Goal: Task Accomplishment & Management: Manage account settings

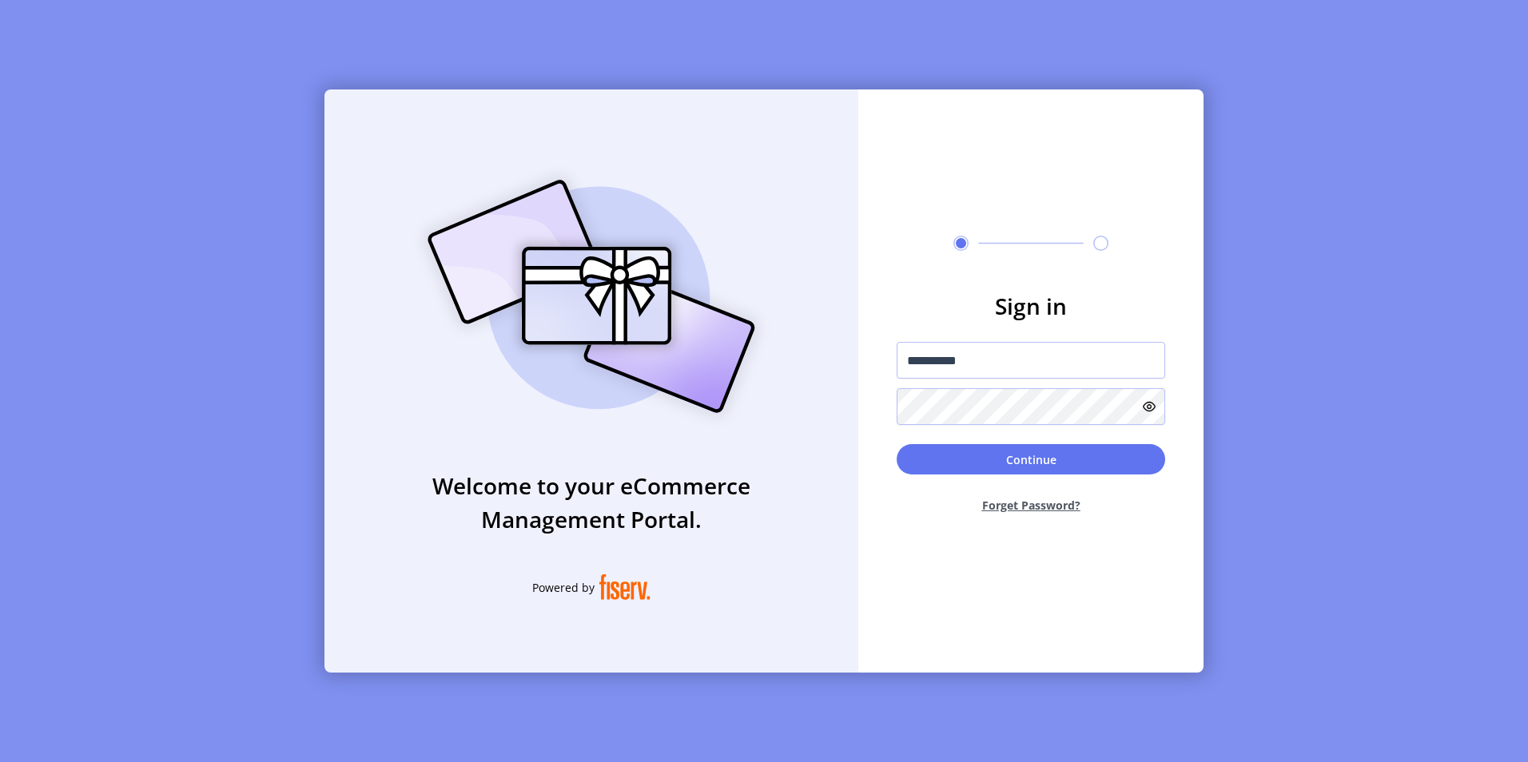
type input "**********"
click at [896, 444] on button "Continue" at bounding box center [1030, 459] width 268 height 30
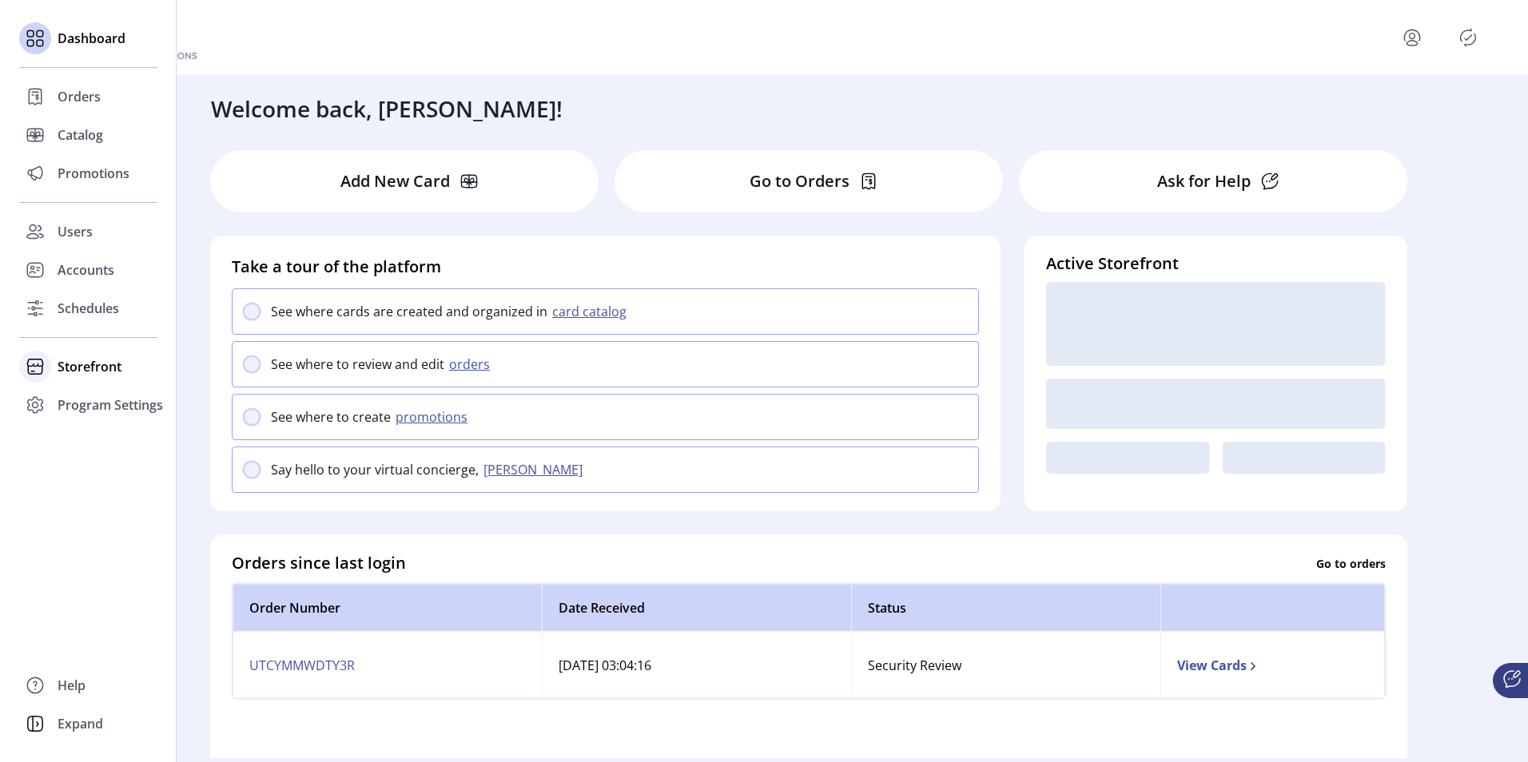
click at [74, 359] on span "Storefront" at bounding box center [90, 366] width 64 height 19
click at [77, 400] on span "Configuration" at bounding box center [100, 398] width 84 height 19
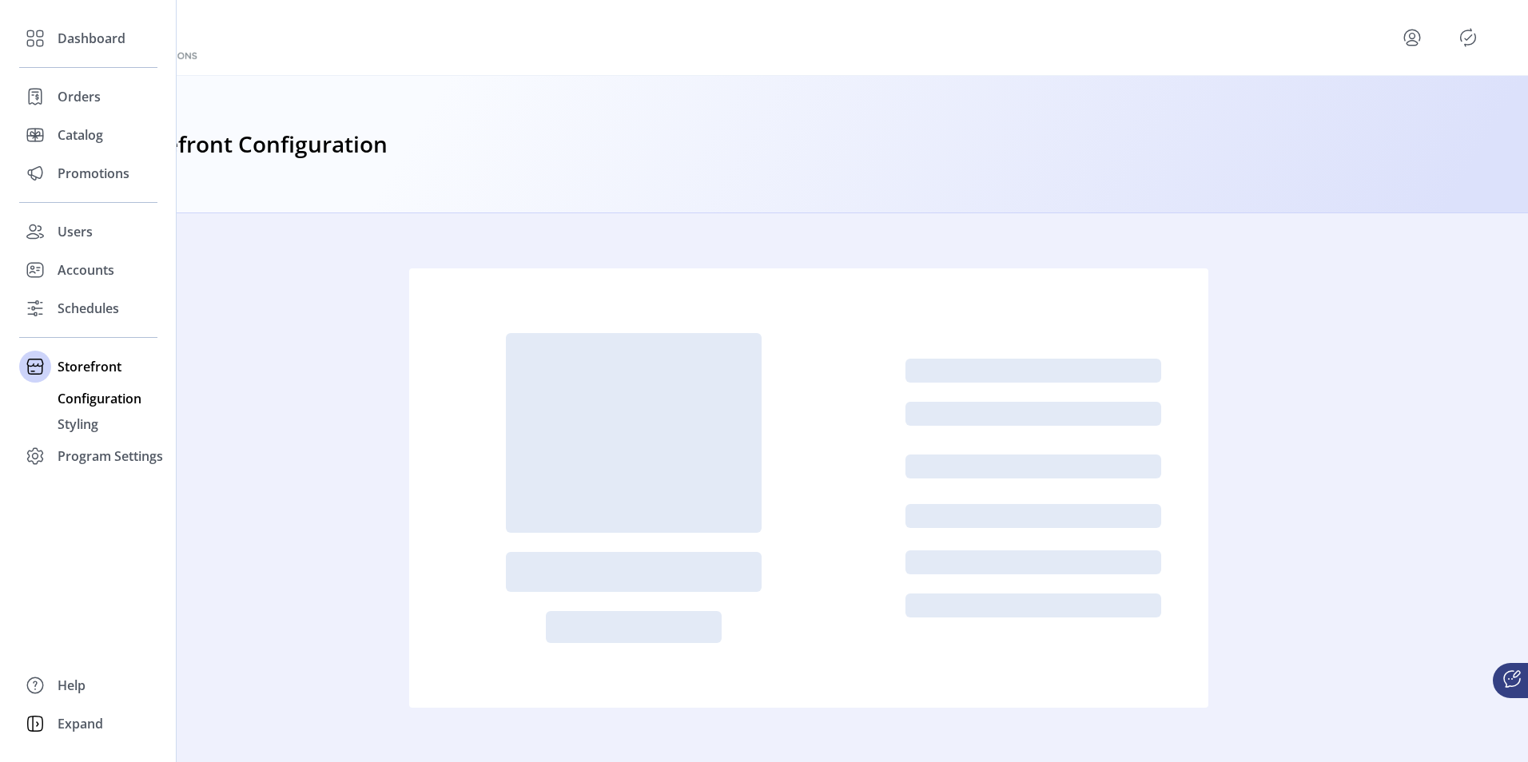
click at [115, 401] on span "Configuration" at bounding box center [100, 398] width 84 height 19
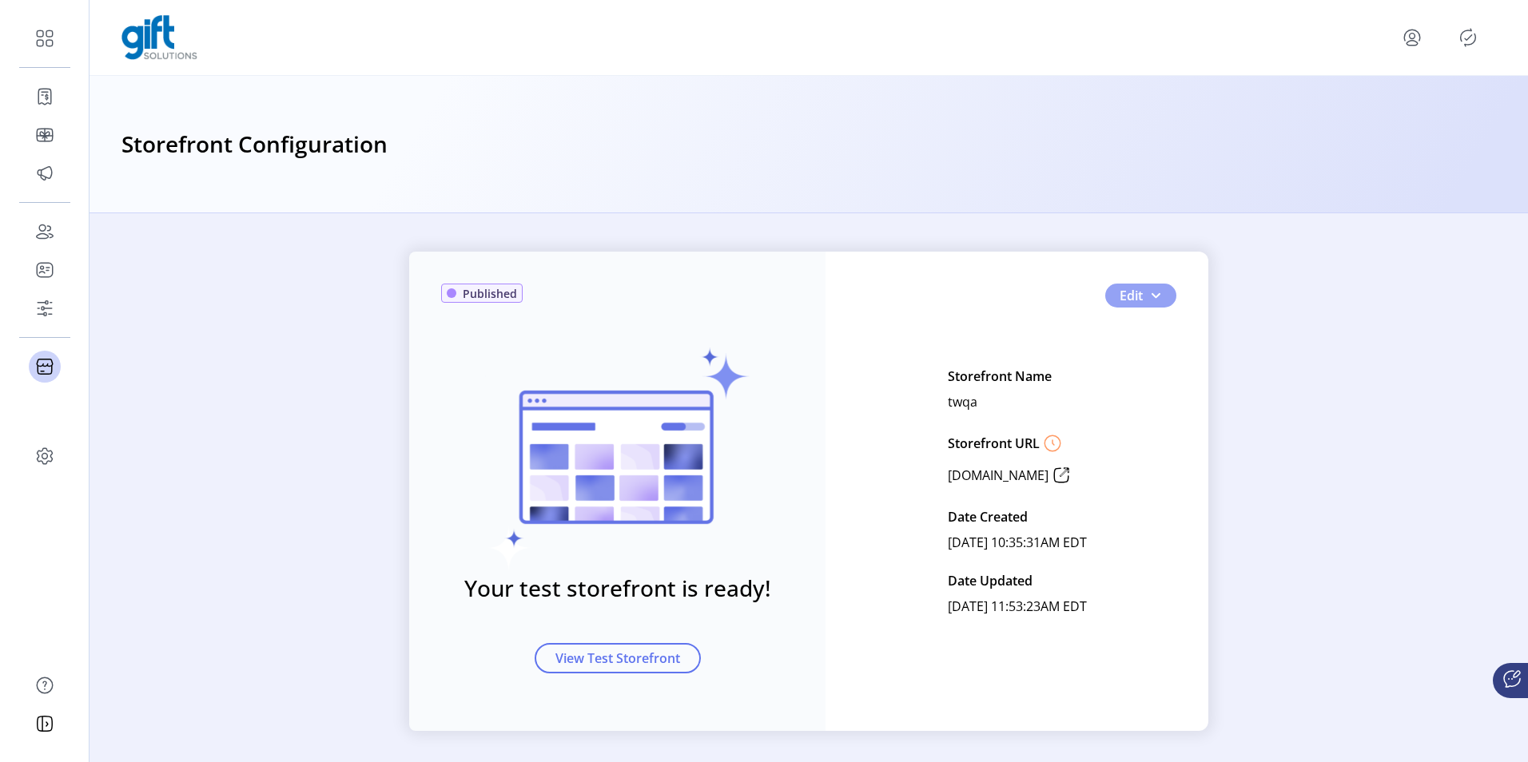
click at [1162, 294] on button "Edit" at bounding box center [1140, 296] width 71 height 24
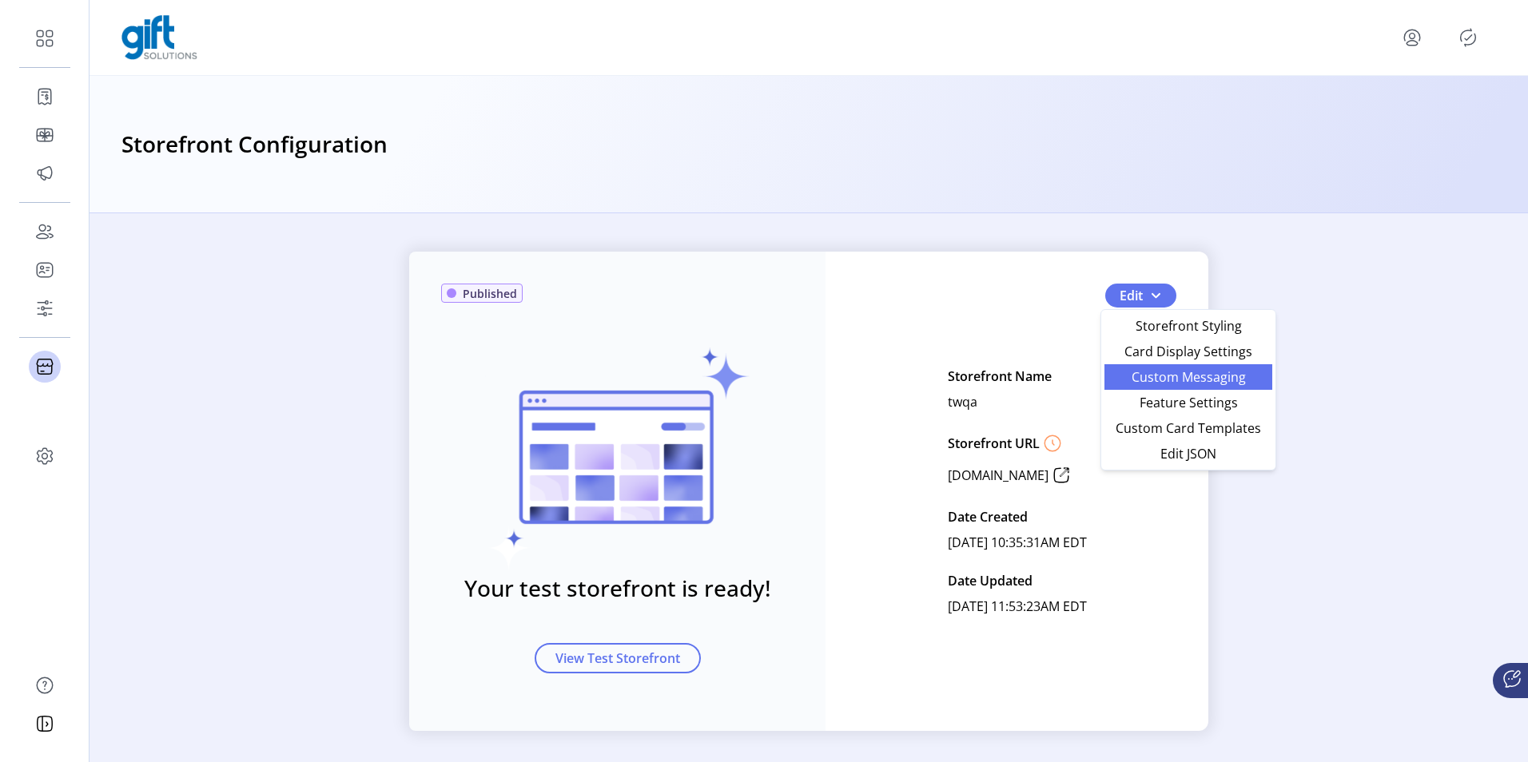
click at [1134, 371] on span "Custom Messaging" at bounding box center [1188, 377] width 149 height 13
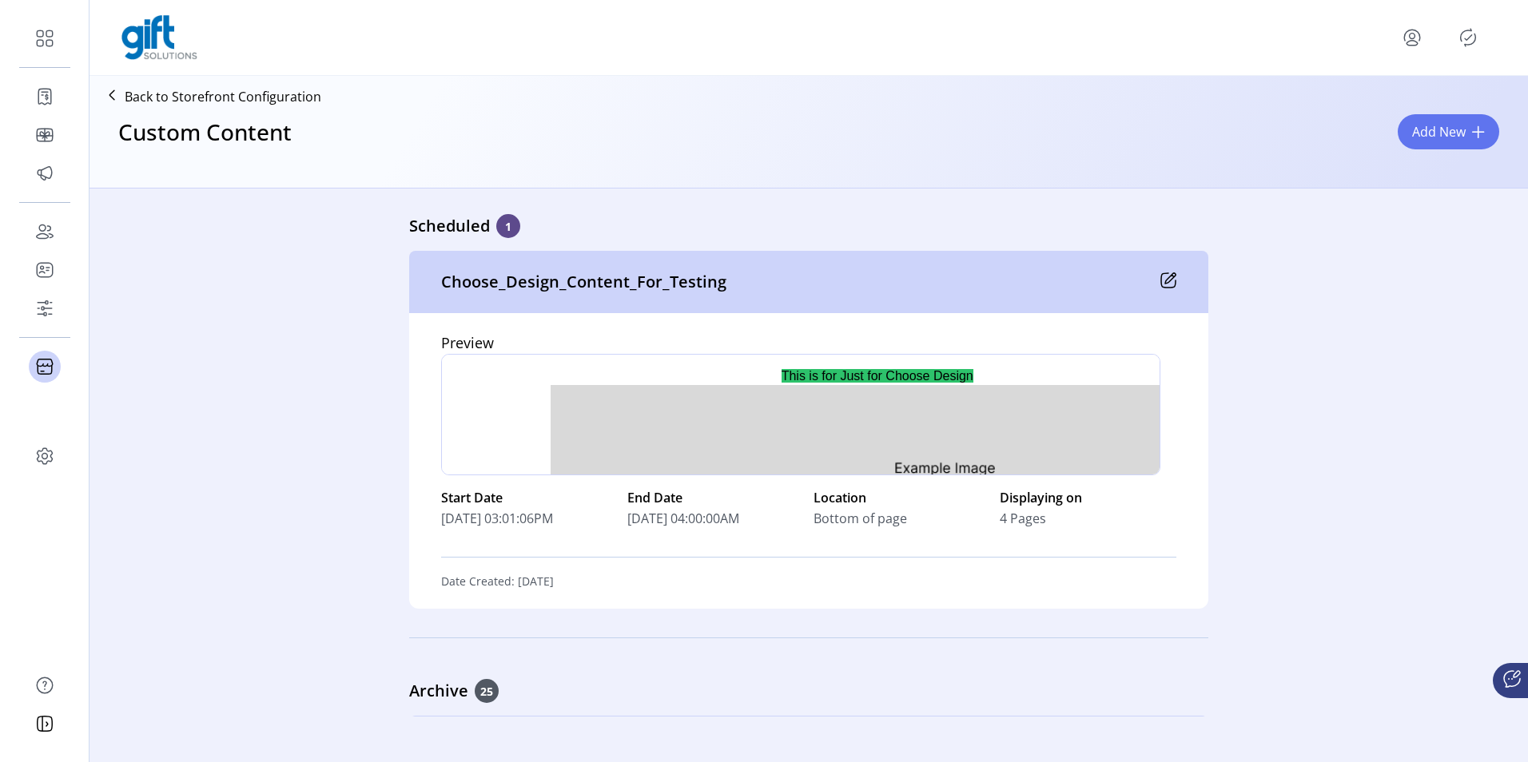
click at [1166, 278] on icon at bounding box center [1168, 280] width 16 height 16
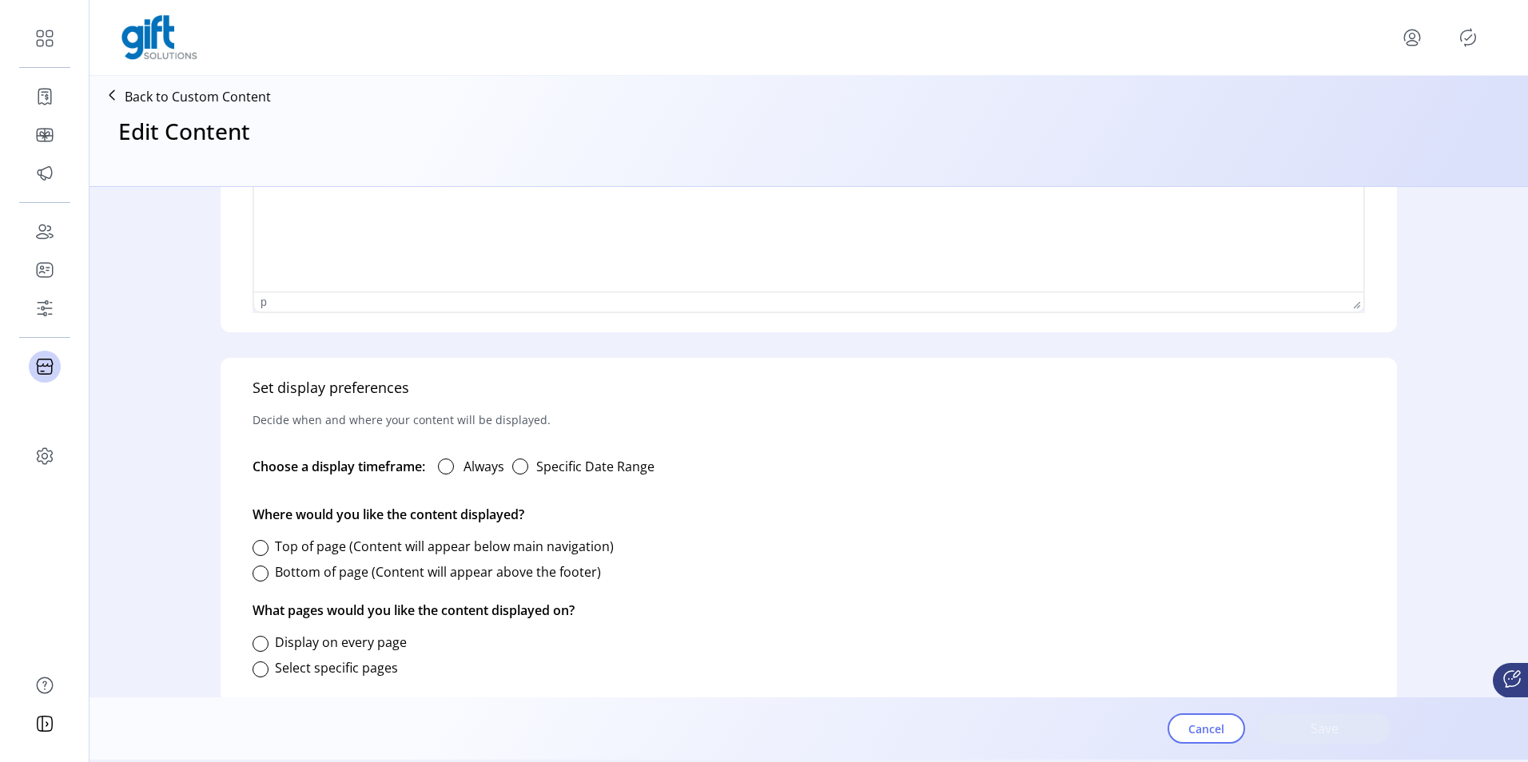
type input "**********"
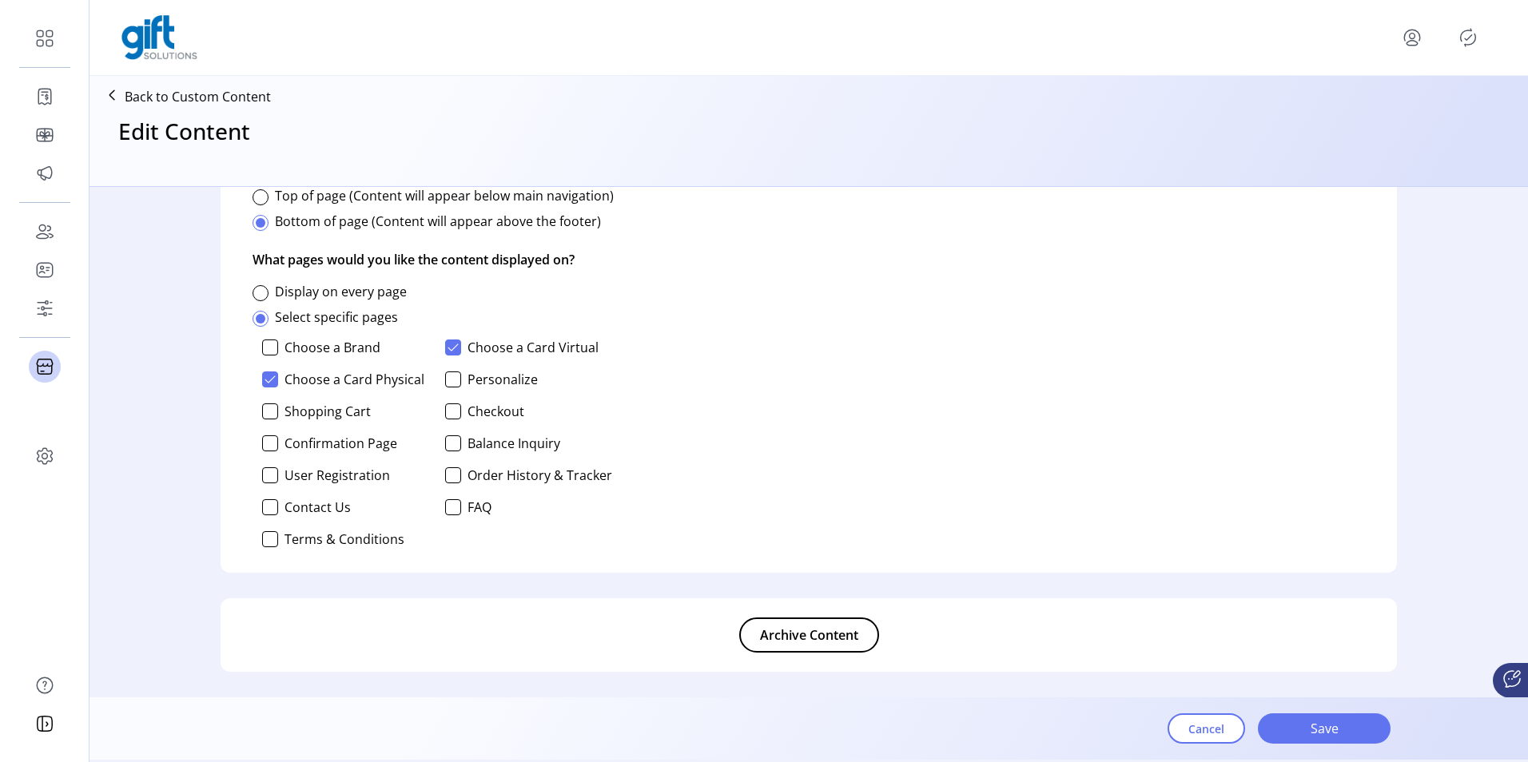
click at [792, 626] on span "Archive Content" at bounding box center [809, 635] width 98 height 19
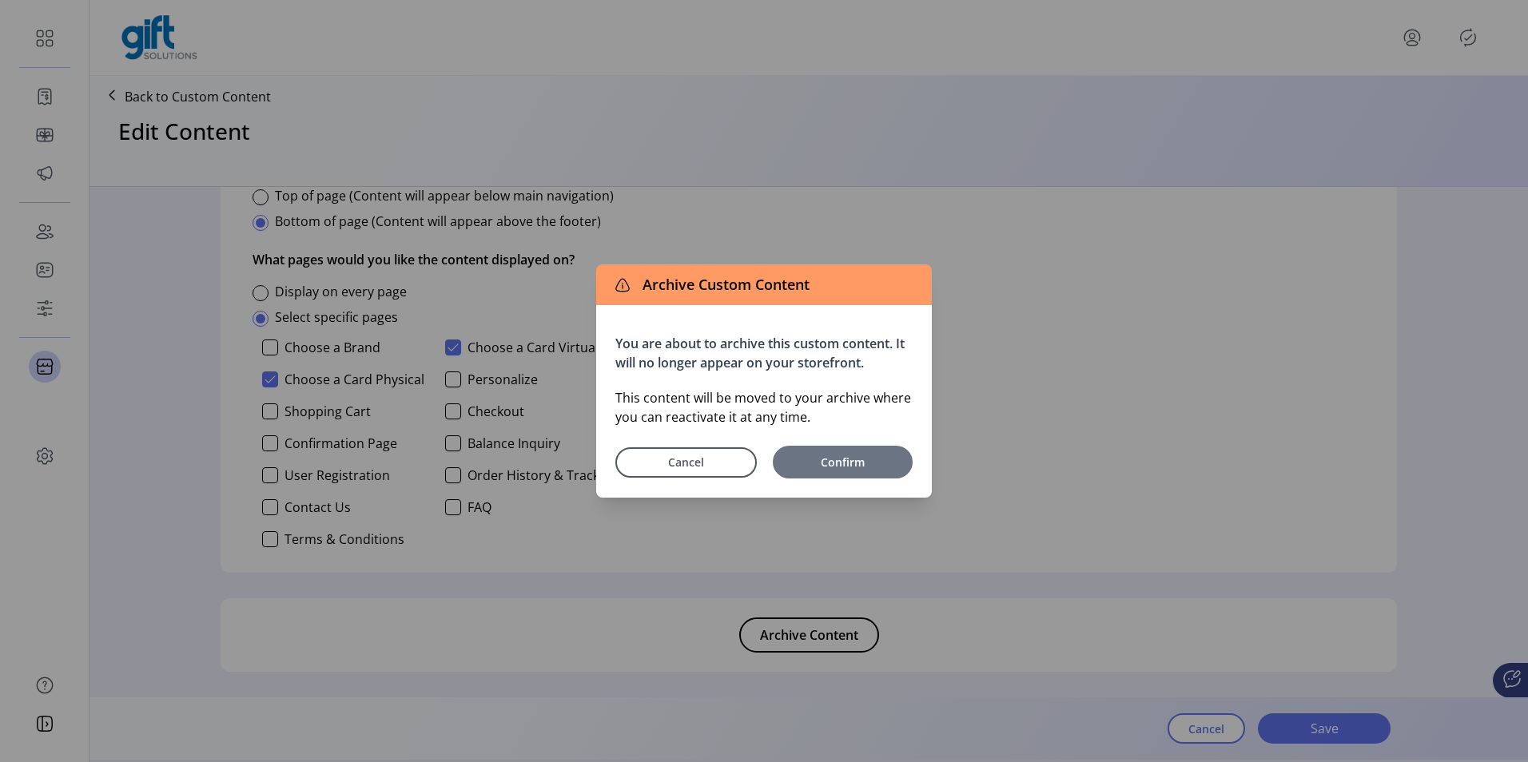
click at [824, 453] on button "Confirm" at bounding box center [843, 462] width 140 height 33
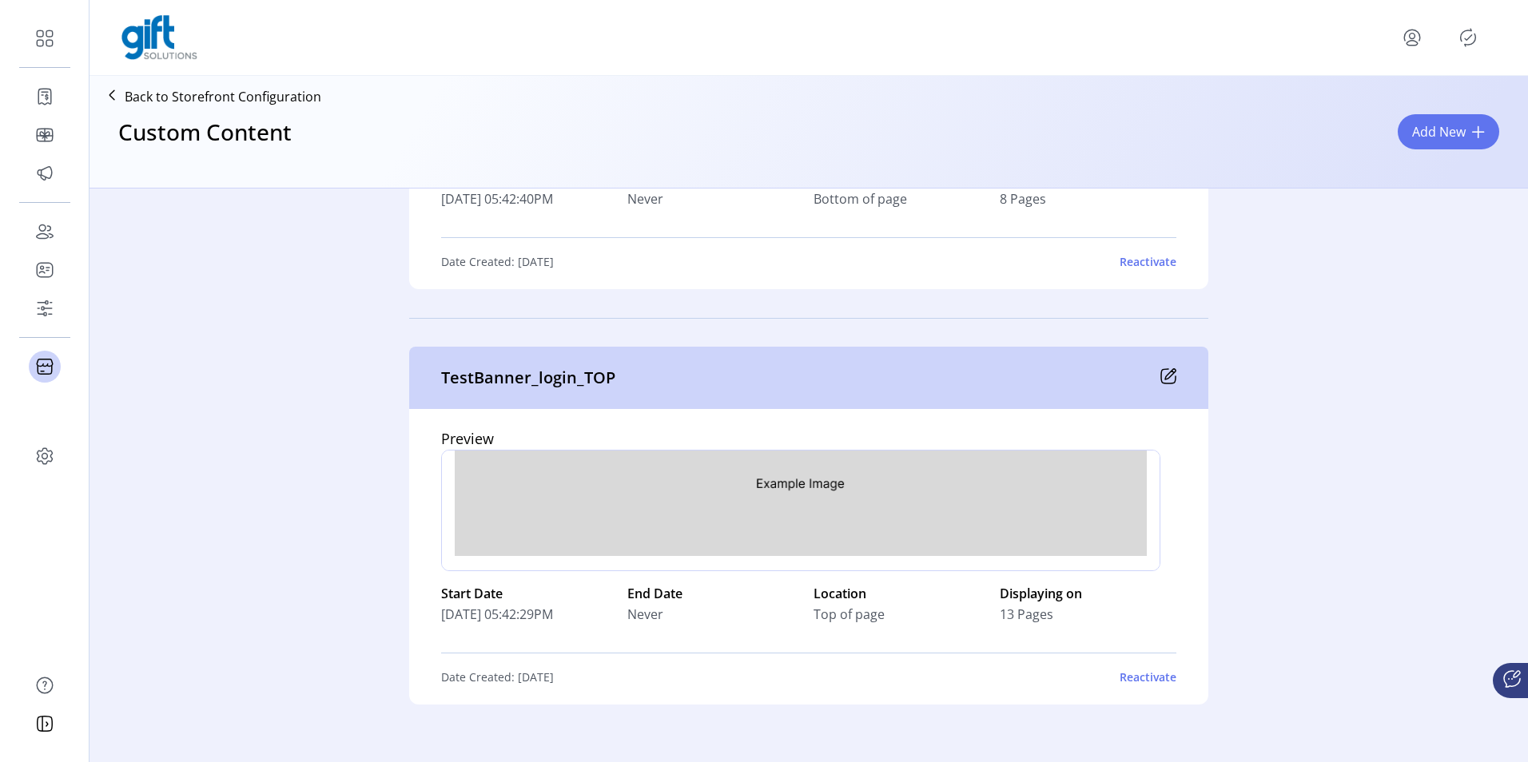
click at [1468, 39] on icon "Publisher Panel" at bounding box center [1468, 38] width 26 height 26
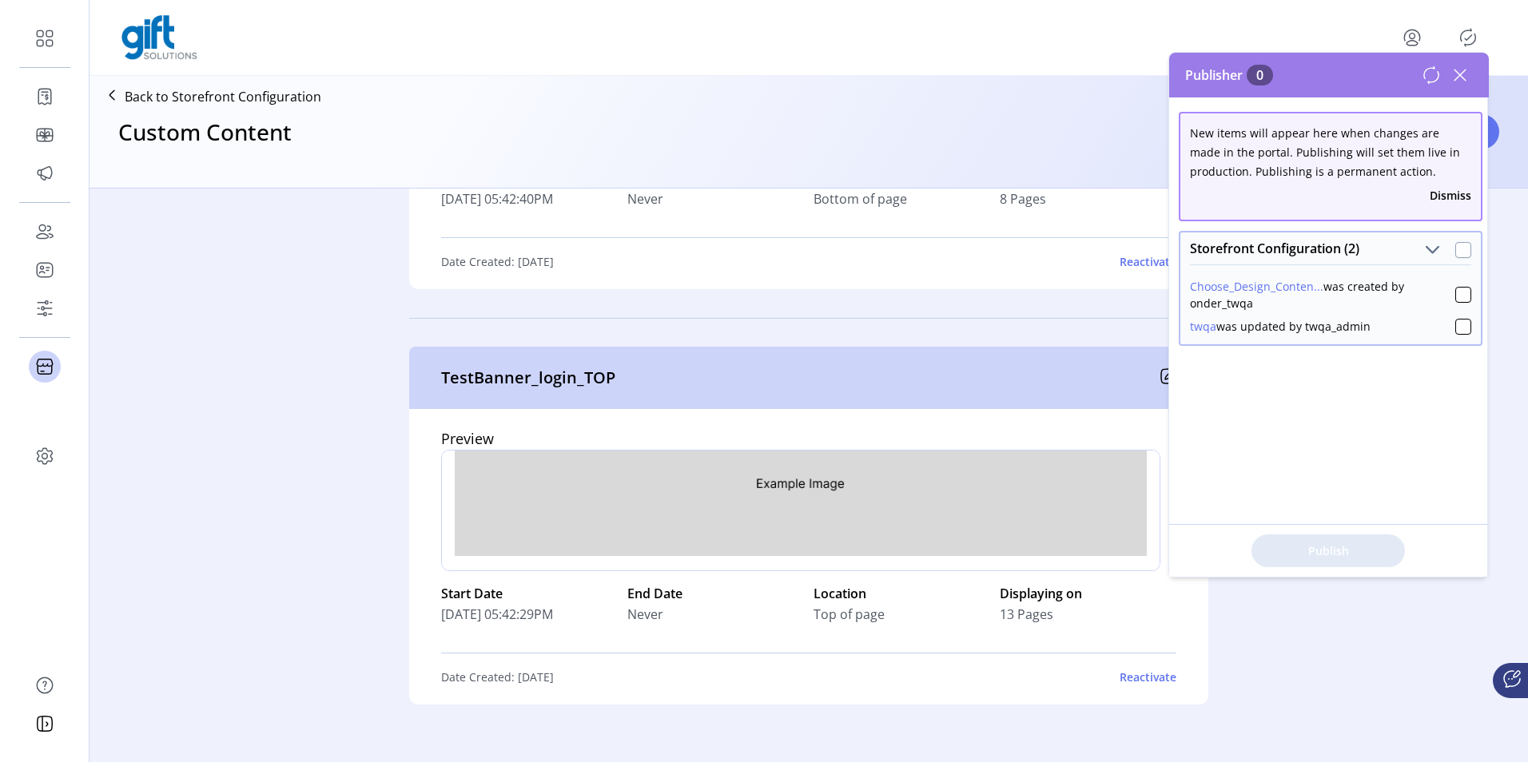
click at [1460, 244] on div at bounding box center [1463, 250] width 16 height 16
click at [1315, 543] on span "Publish 2 Items" at bounding box center [1328, 550] width 112 height 17
click at [1455, 256] on div at bounding box center [1463, 250] width 16 height 16
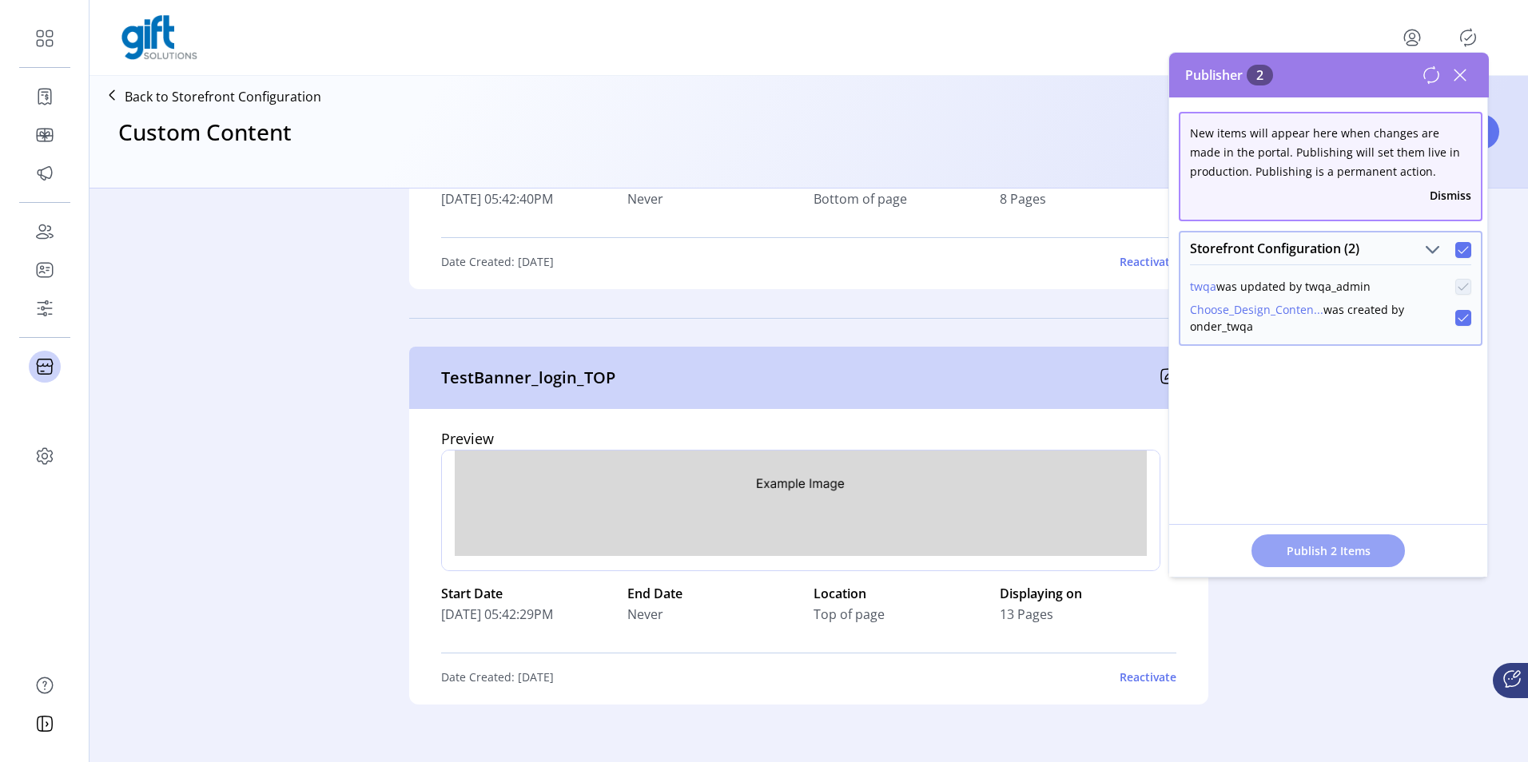
click at [1317, 547] on span "Publish 2 Items" at bounding box center [1328, 550] width 112 height 17
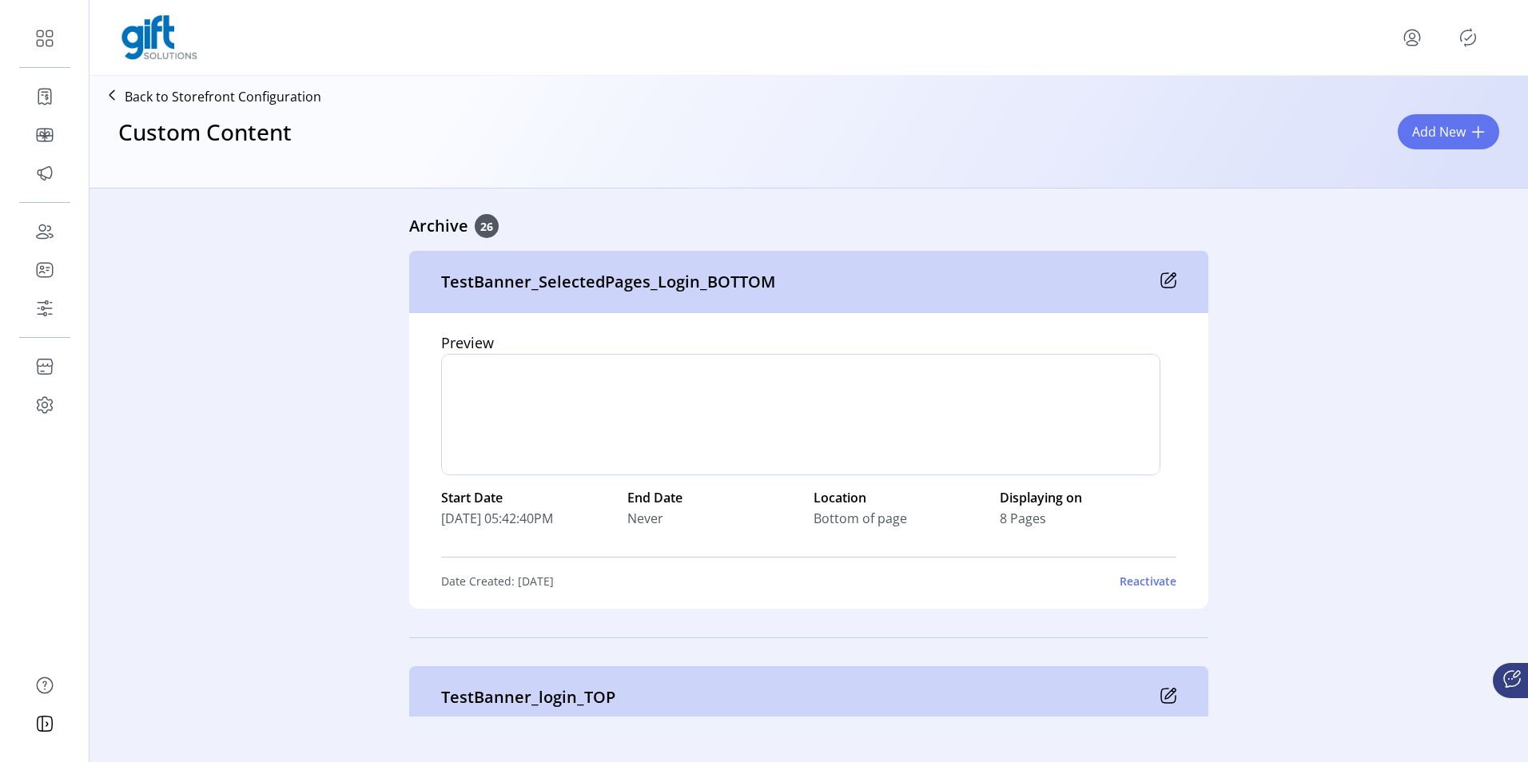
click at [1466, 36] on icon "Publisher Panel" at bounding box center [1468, 38] width 26 height 26
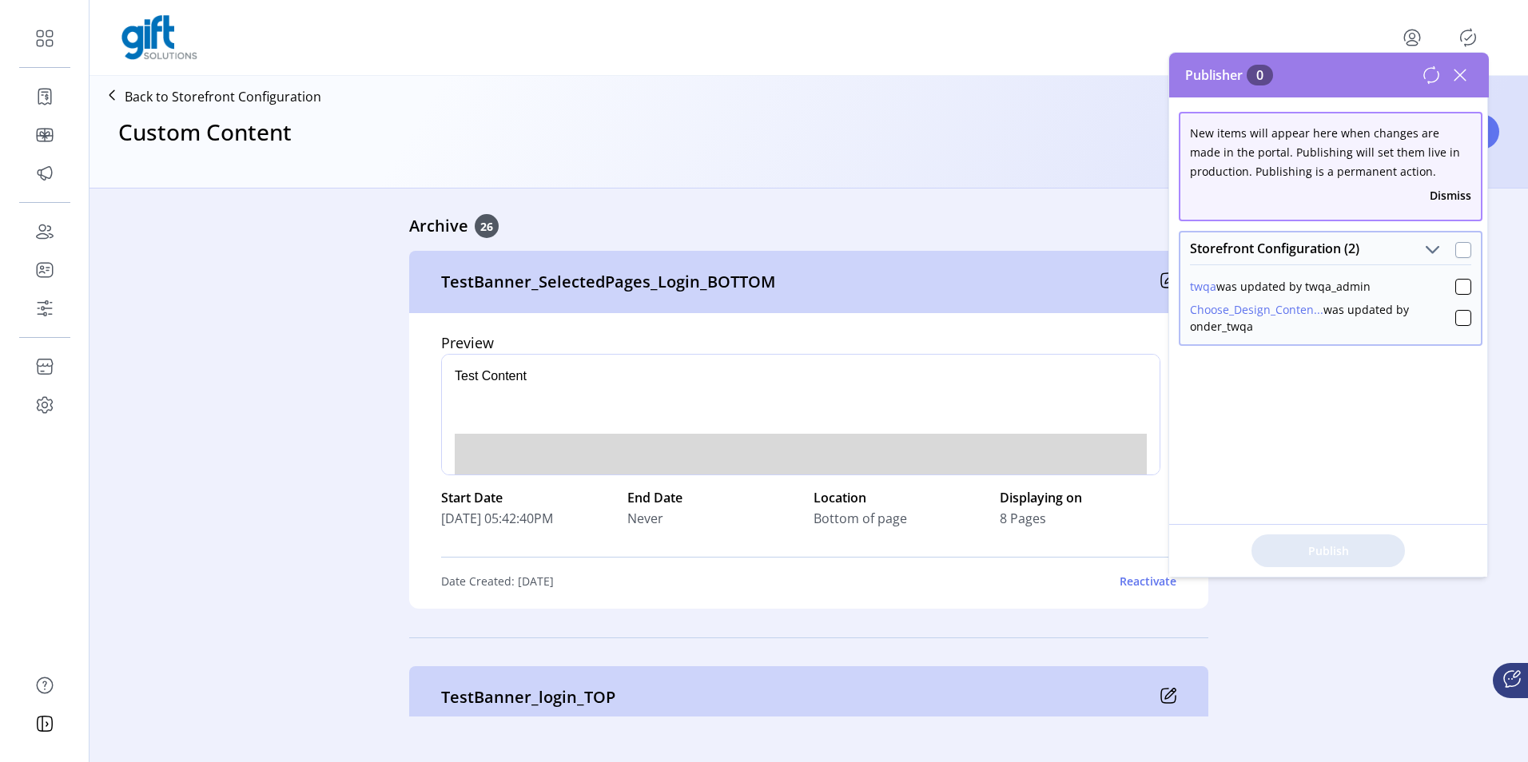
click at [1455, 251] on div at bounding box center [1463, 250] width 16 height 16
click at [1287, 554] on span "Publish 2 Items" at bounding box center [1328, 550] width 112 height 17
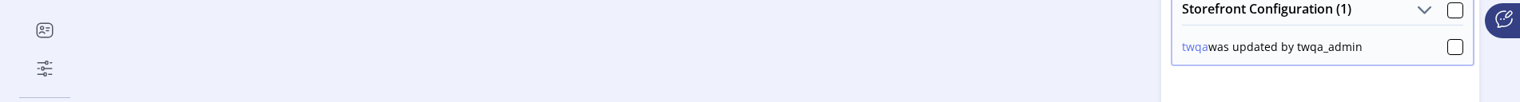
scroll to position [160, 0]
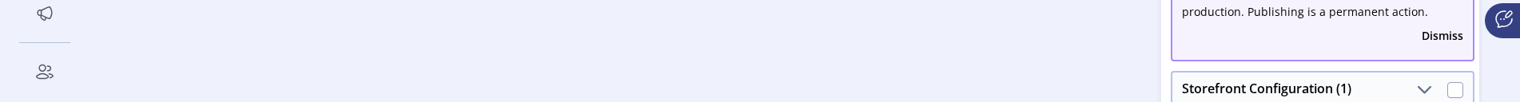
click at [1452, 86] on div at bounding box center [1455, 90] width 16 height 16
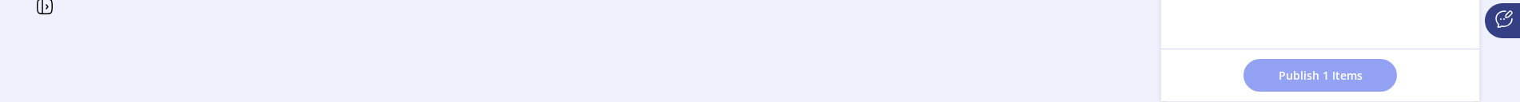
click at [1348, 75] on span "Publish 1 Items" at bounding box center [1320, 75] width 112 height 17
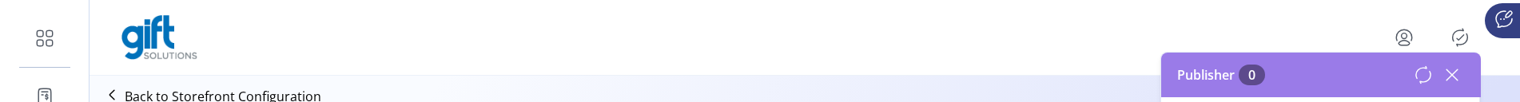
click at [1456, 70] on icon at bounding box center [1451, 75] width 11 height 11
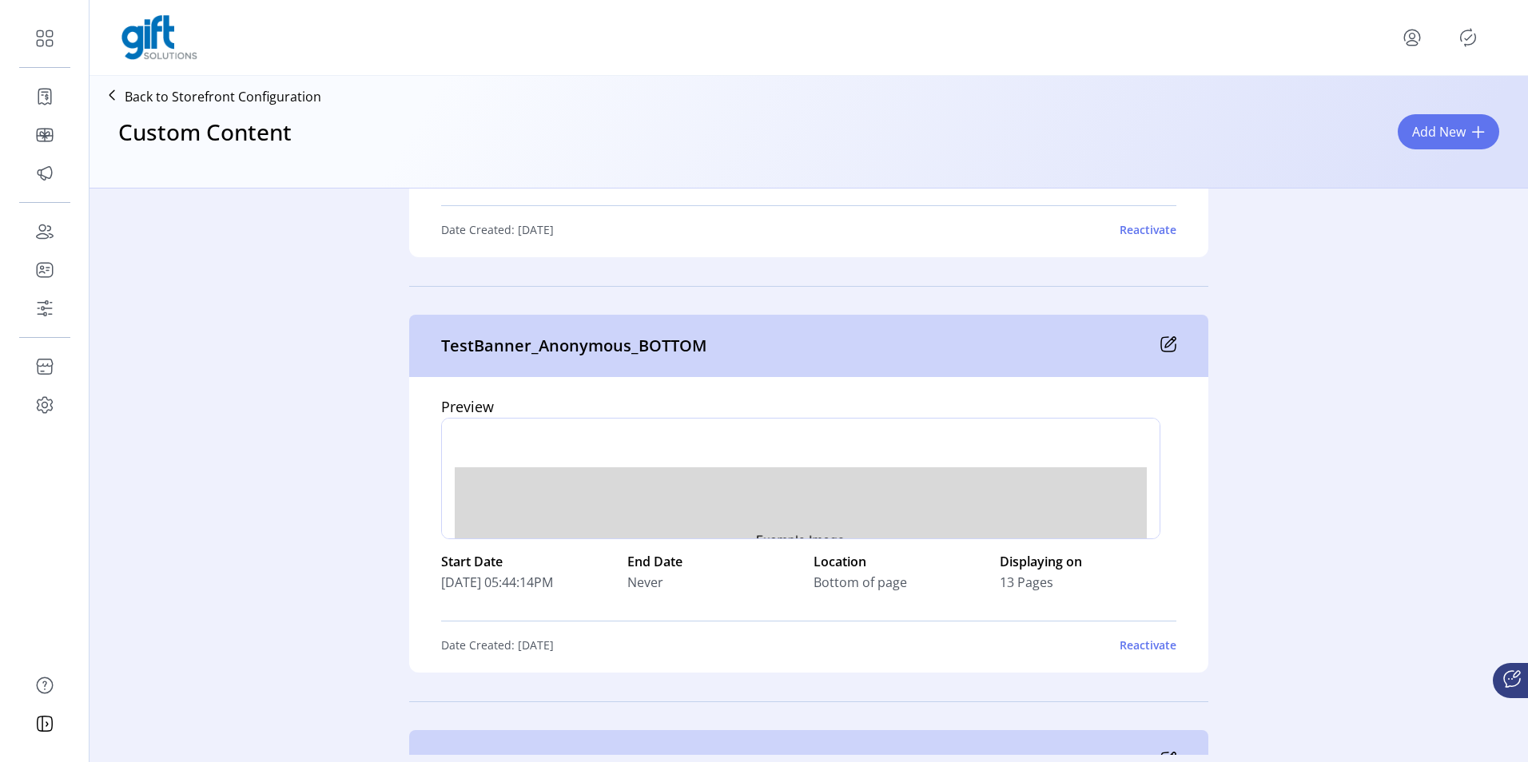
scroll to position [119, 0]
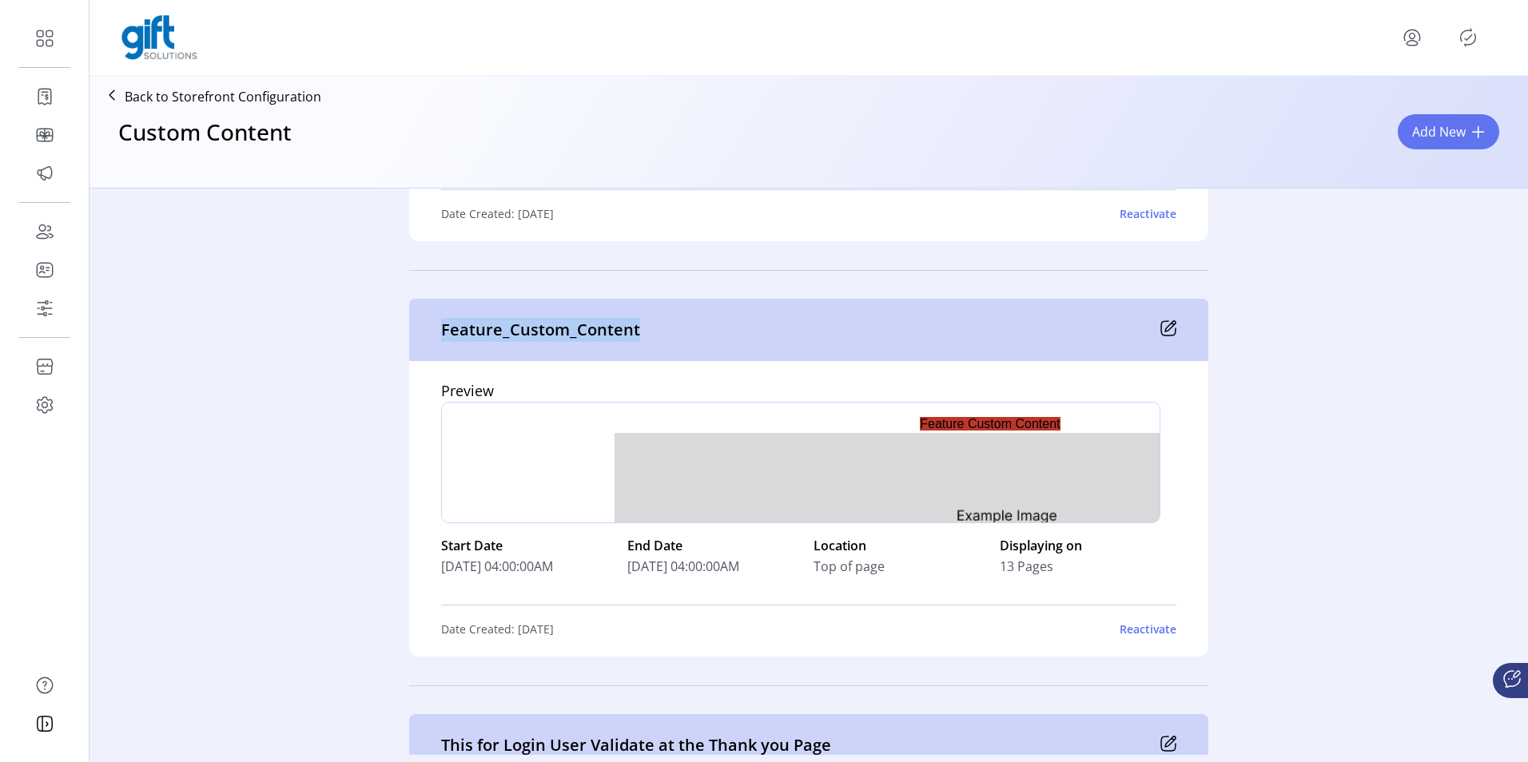
drag, startPoint x: 628, startPoint y: 328, endPoint x: 441, endPoint y: 328, distance: 186.9
click at [441, 113] on div "Feature_Custom_Content" at bounding box center [808, 330] width 799 height 62
copy p "Feature_Custom_Content"
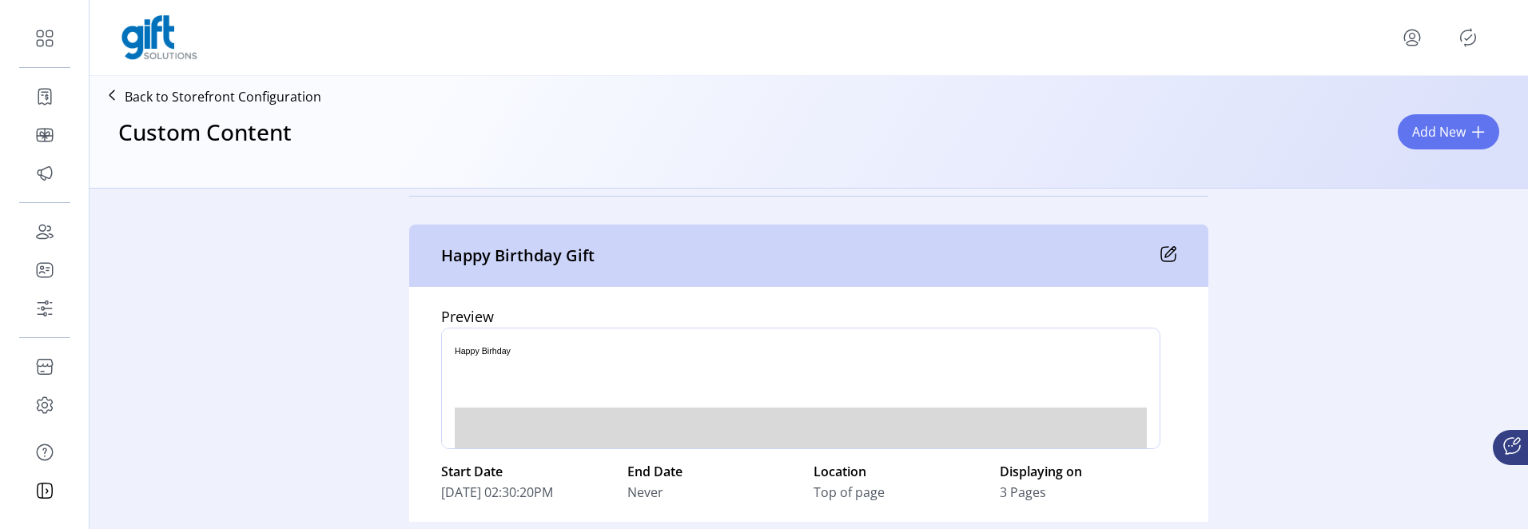
scroll to position [1278, 0]
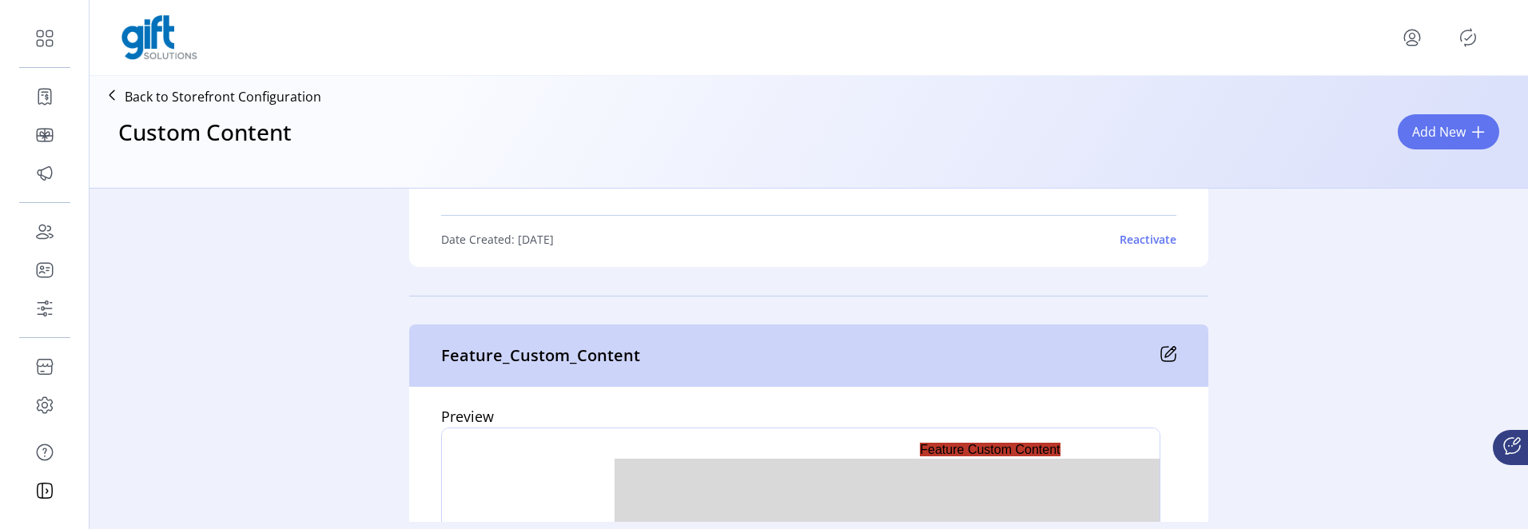
click at [1171, 319] on icon at bounding box center [1168, 354] width 14 height 14
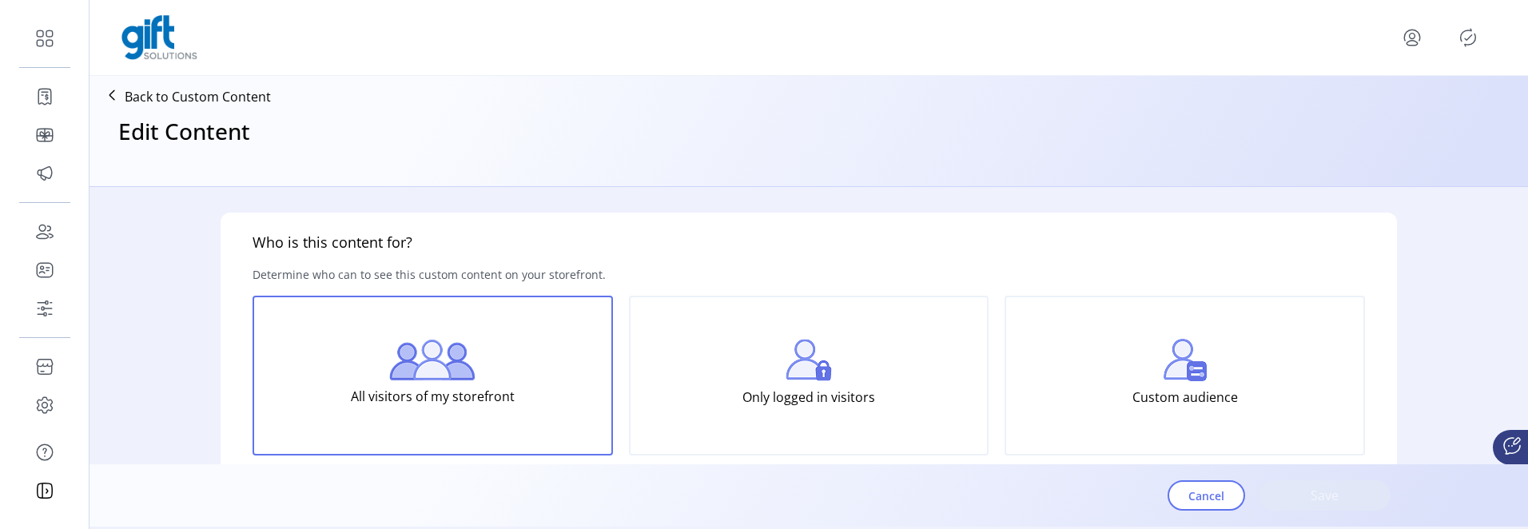
type input "**********"
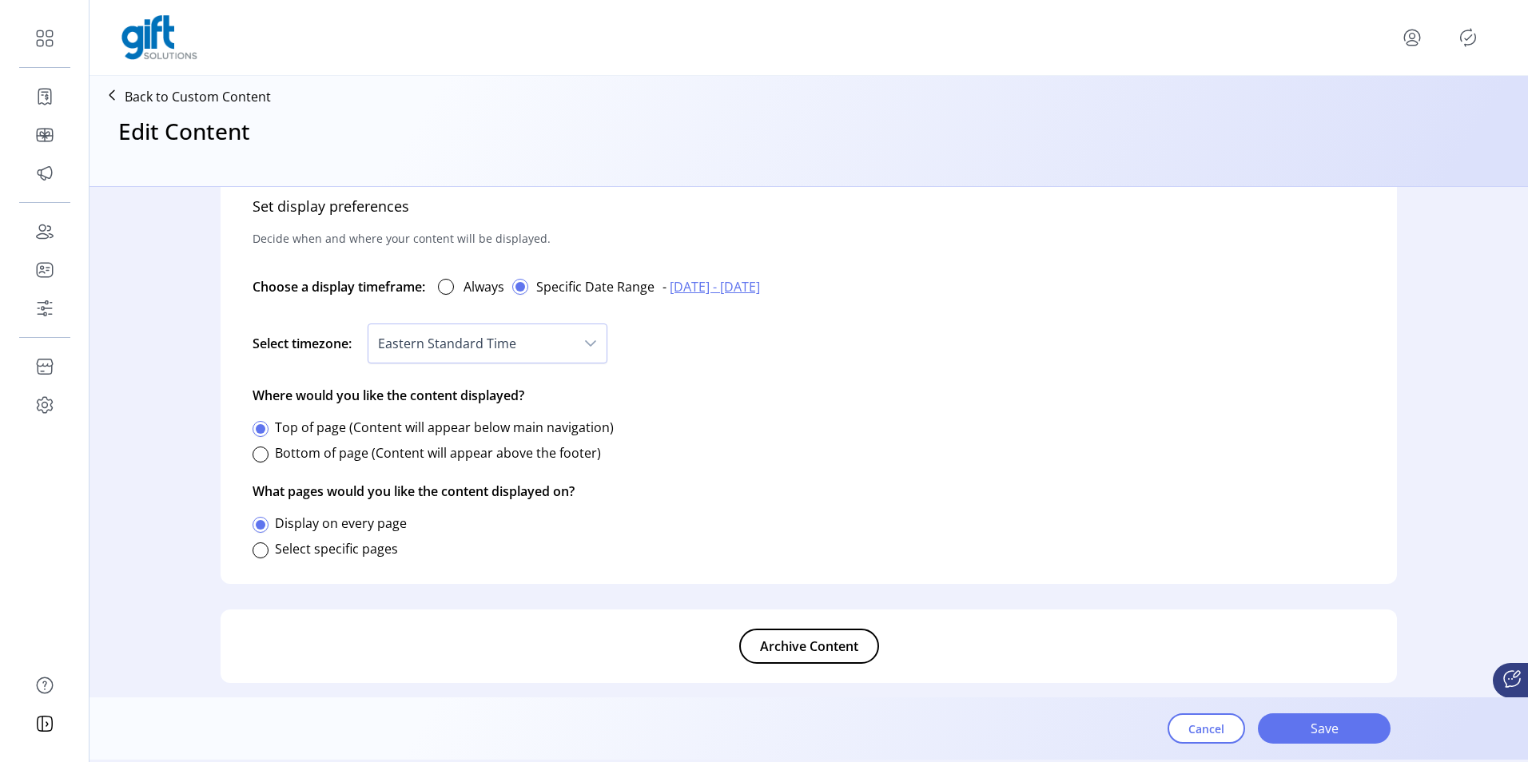
scroll to position [912, 0]
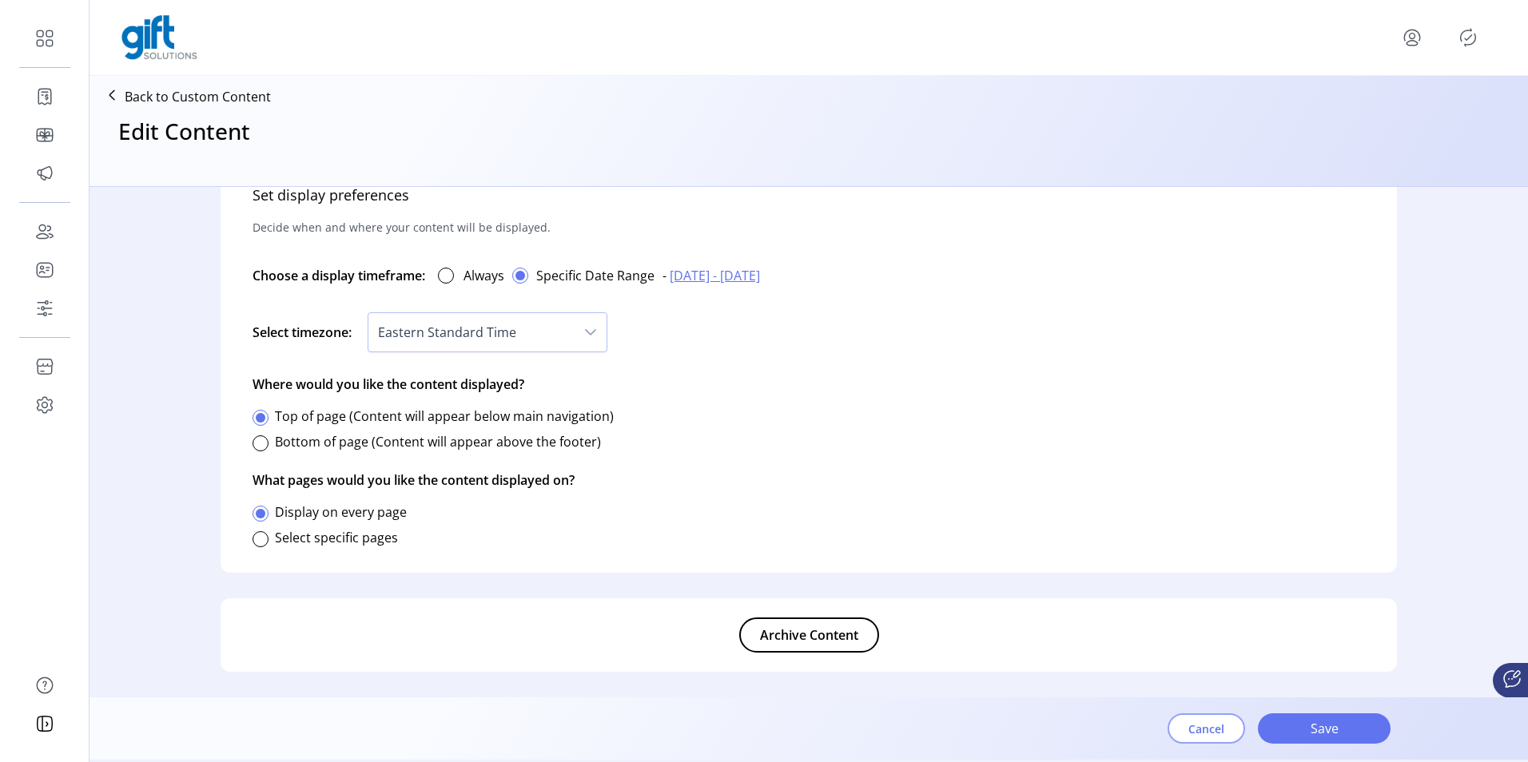
click at [1205, 319] on span "Cancel" at bounding box center [1206, 729] width 36 height 17
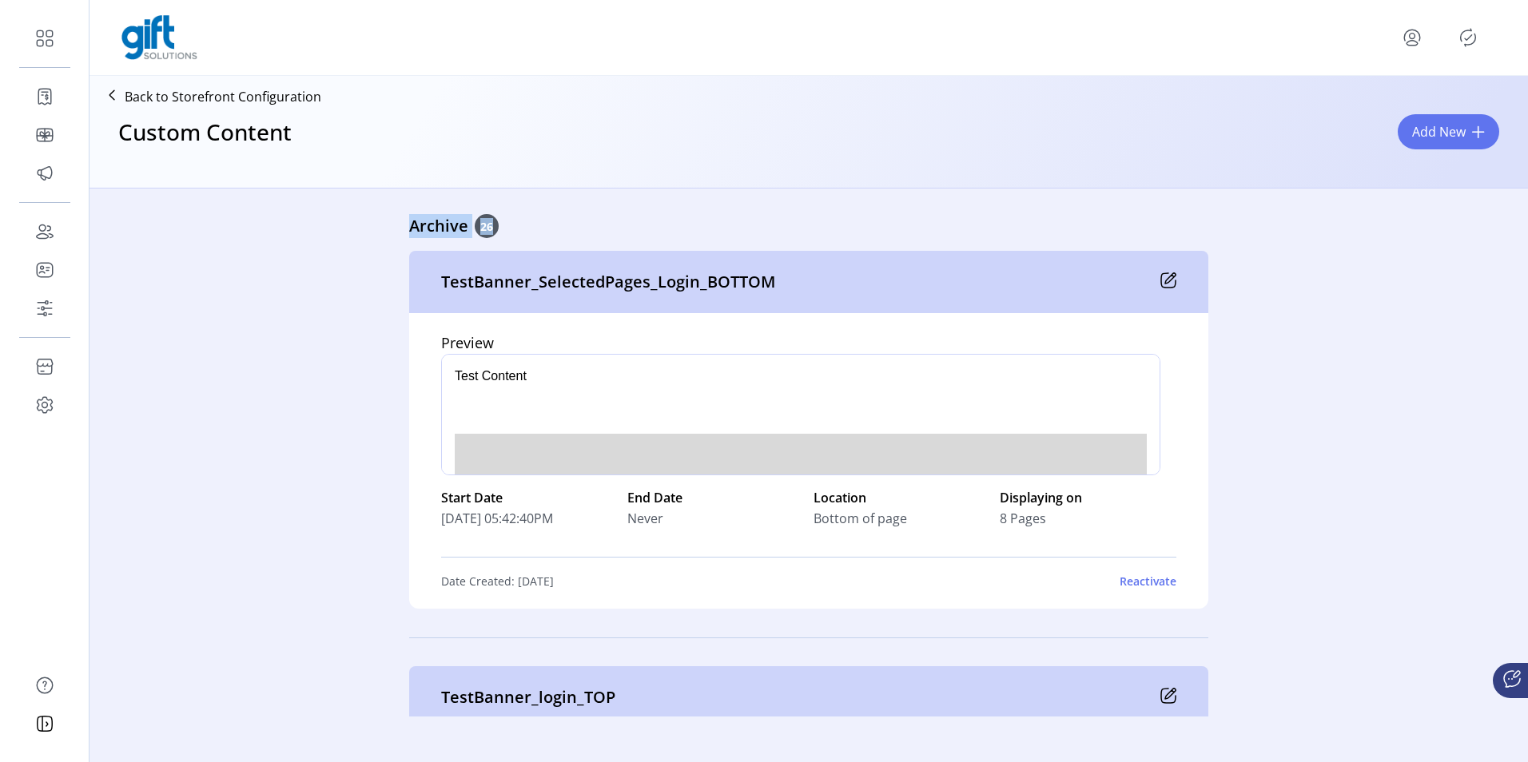
drag, startPoint x: 333, startPoint y: 213, endPoint x: 503, endPoint y: 224, distance: 169.7
click at [1478, 38] on icon "Publisher Panel" at bounding box center [1468, 38] width 26 height 26
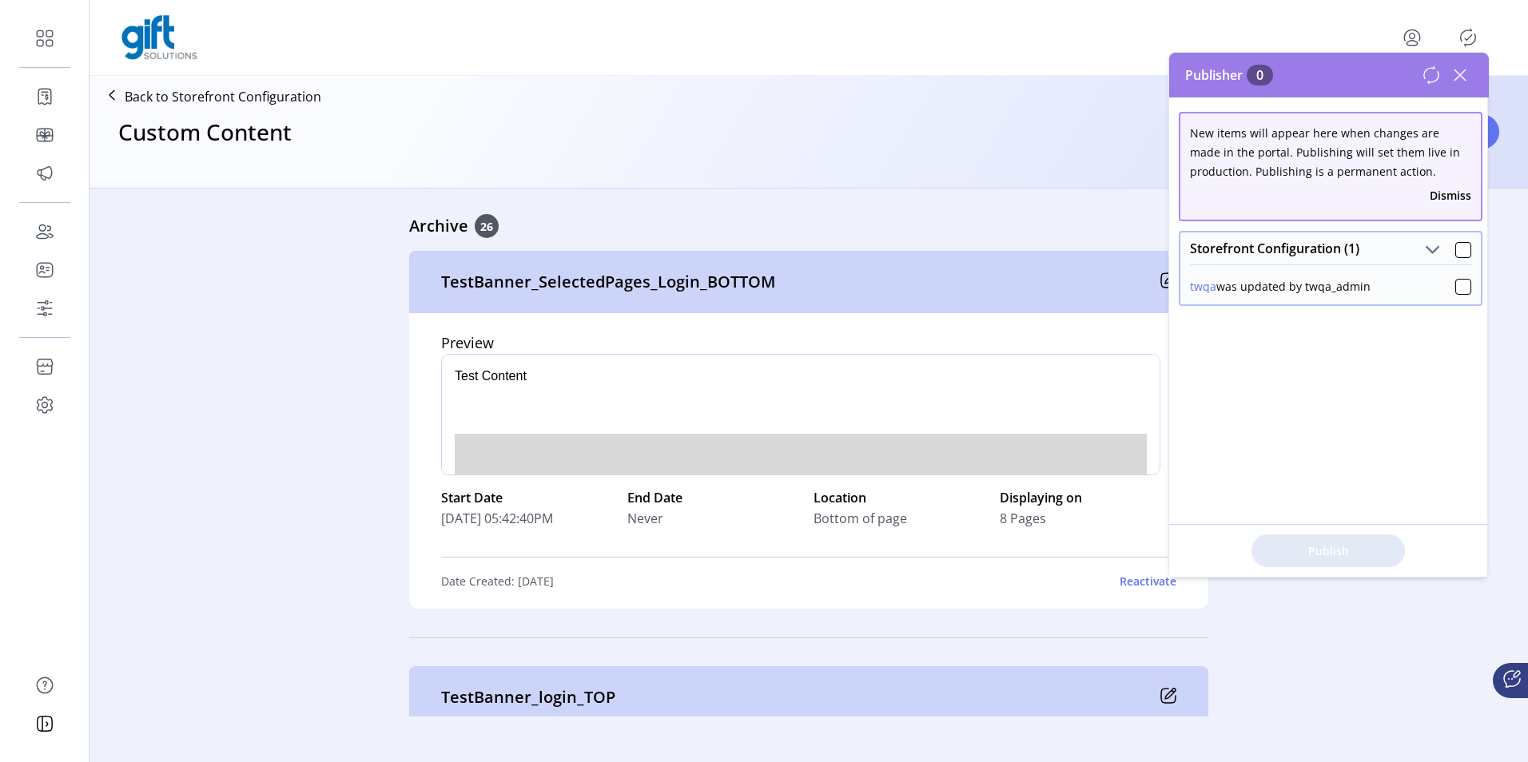
click at [1460, 70] on icon at bounding box center [1460, 75] width 26 height 26
